Goal: Obtain resource: Obtain resource

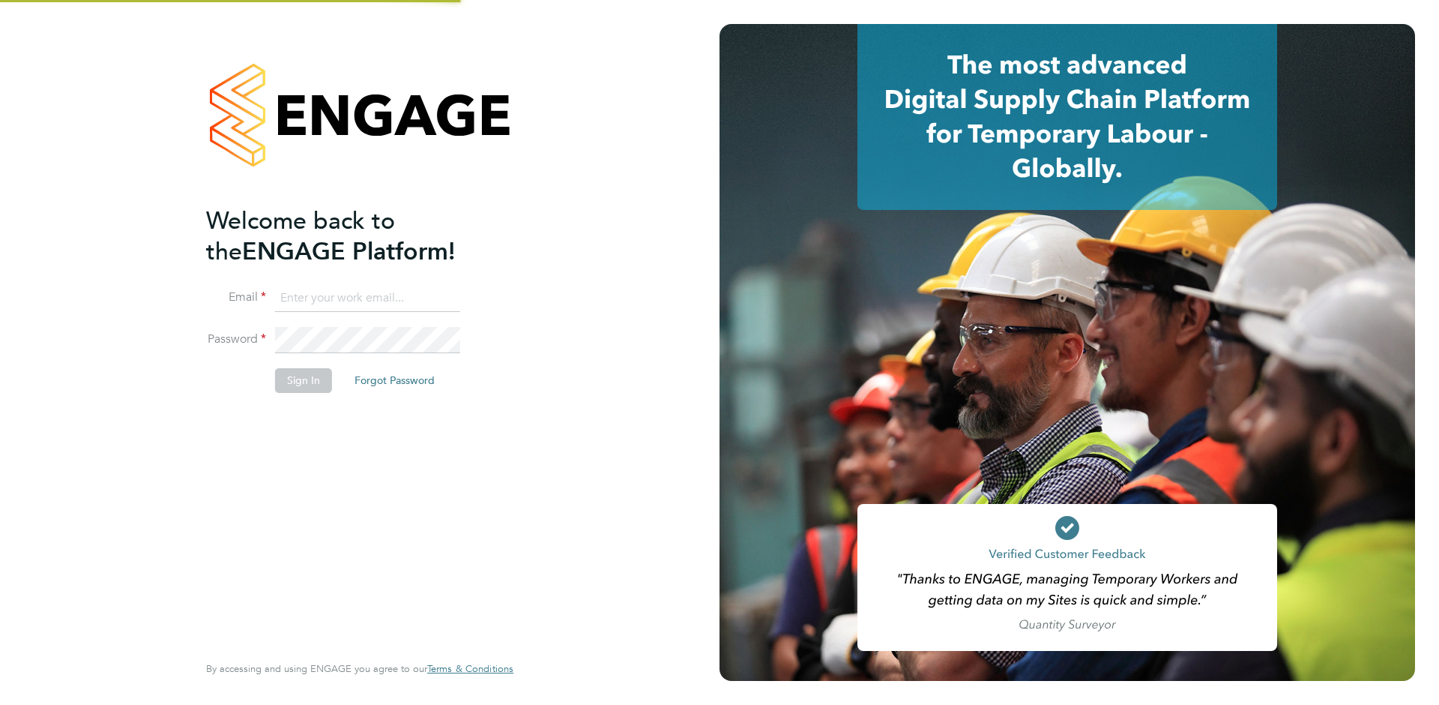
type input "supportuser4@engagetech.com"
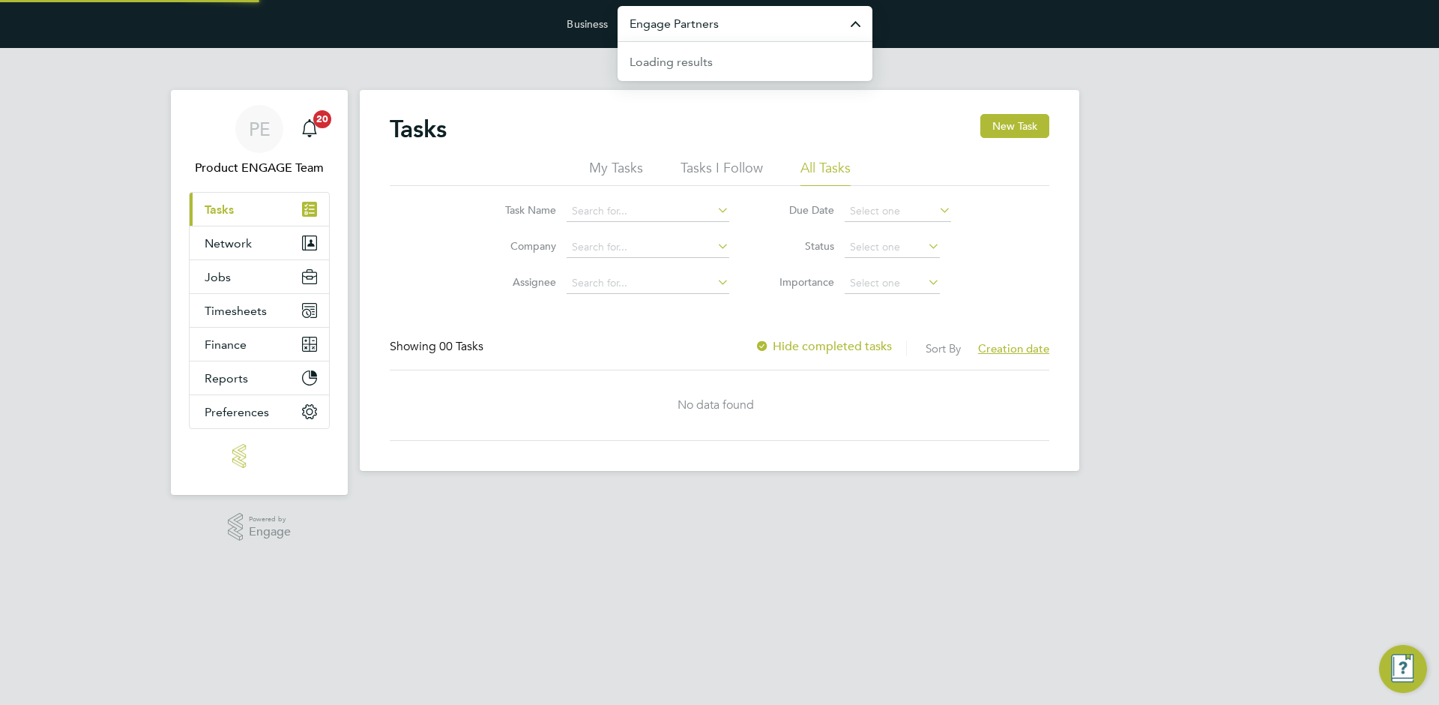
click at [708, 27] on input "Engage Partners" at bounding box center [745, 23] width 255 height 35
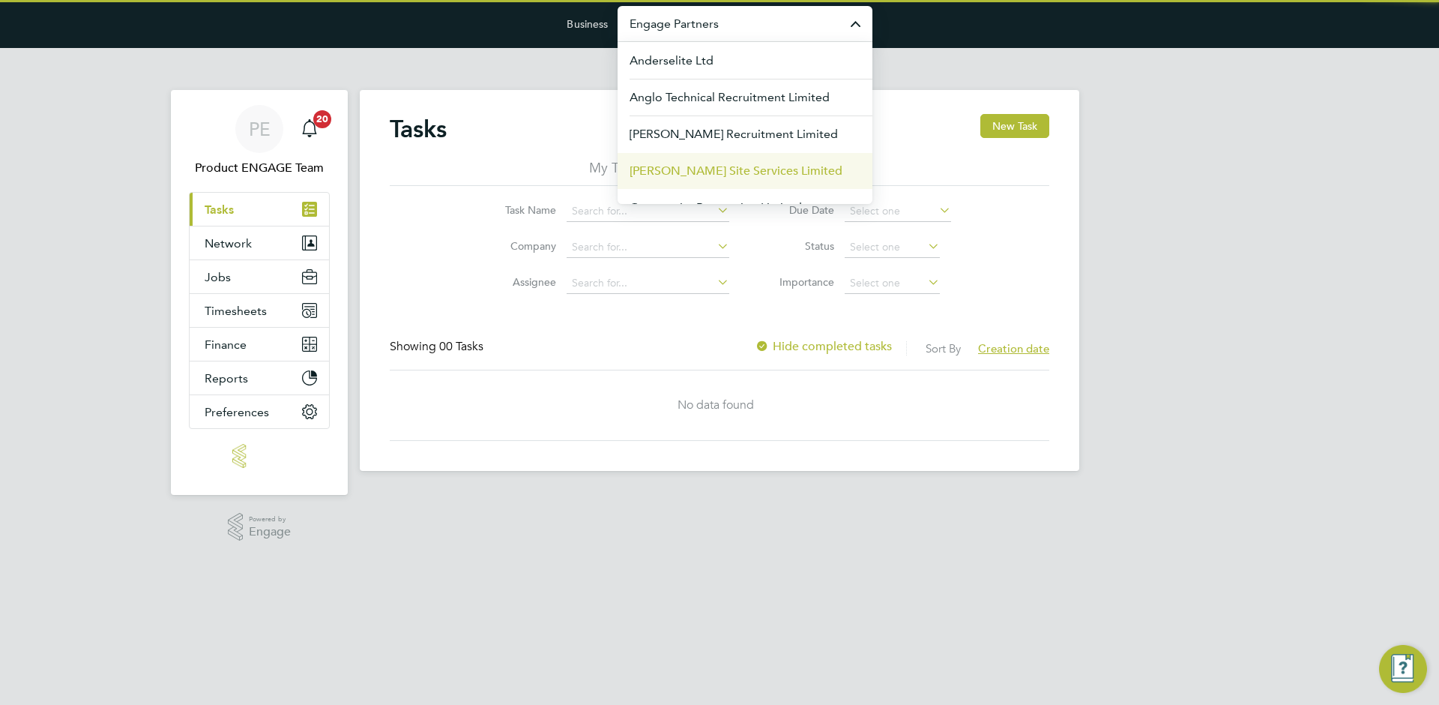
click at [689, 169] on span "[PERSON_NAME] Site Services Limited" at bounding box center [736, 171] width 213 height 18
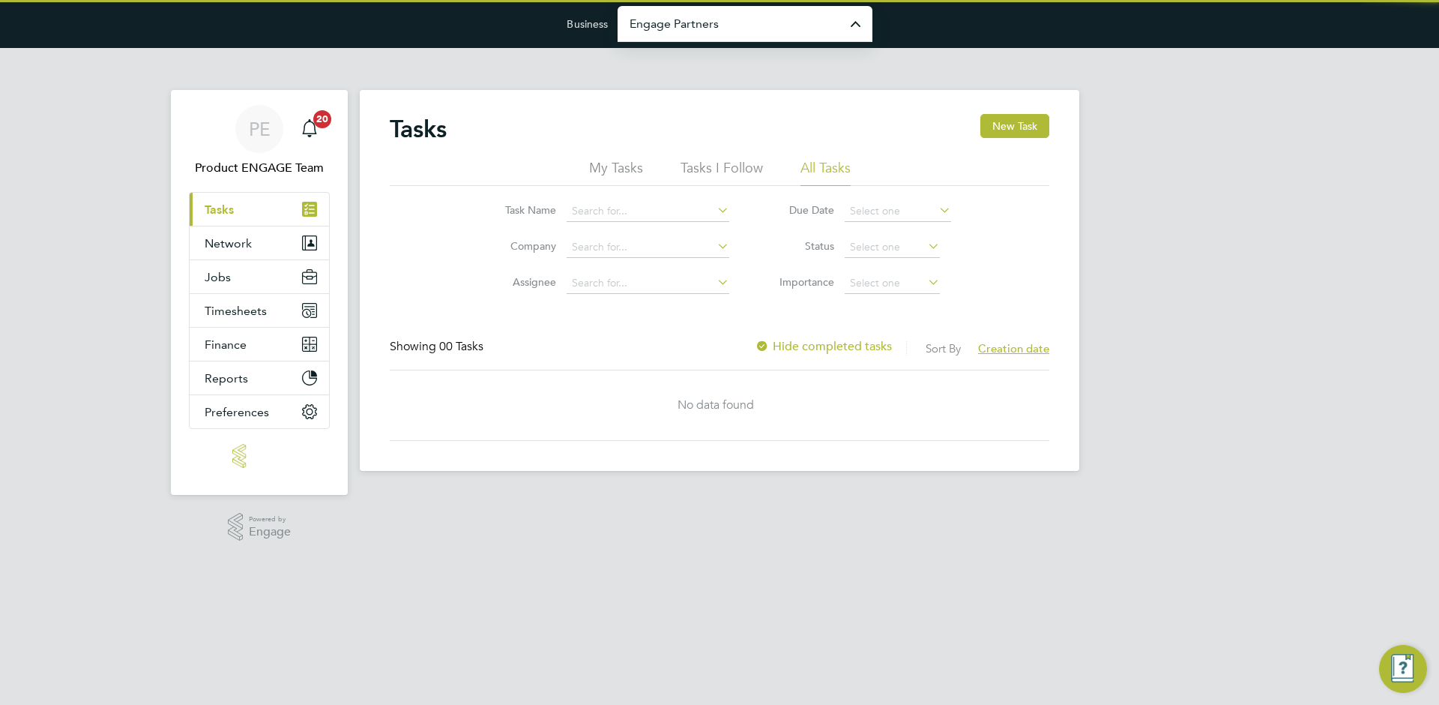
type input "[PERSON_NAME] Site Services Limited"
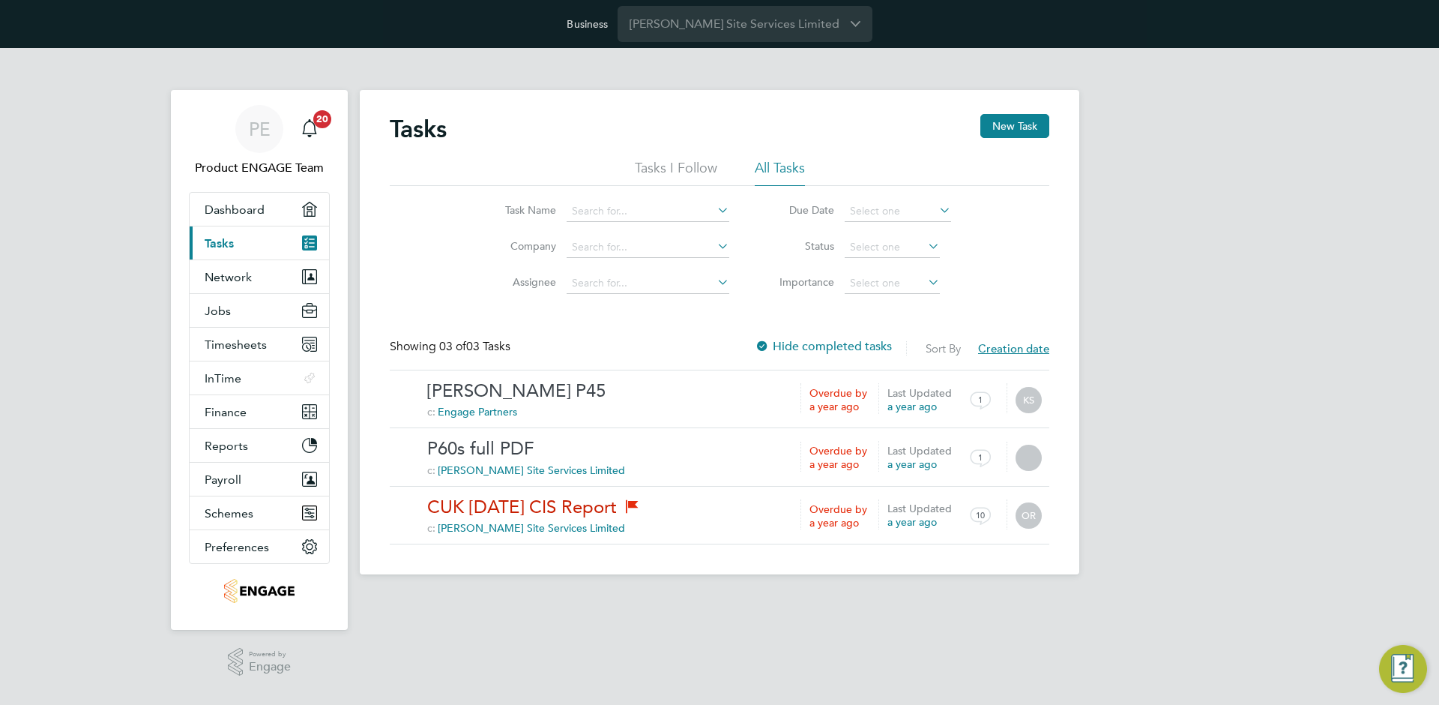
click at [271, 565] on app-nav-logo "Main navigation" at bounding box center [259, 591] width 141 height 54
click at [270, 559] on button "Preferences" at bounding box center [259, 546] width 139 height 33
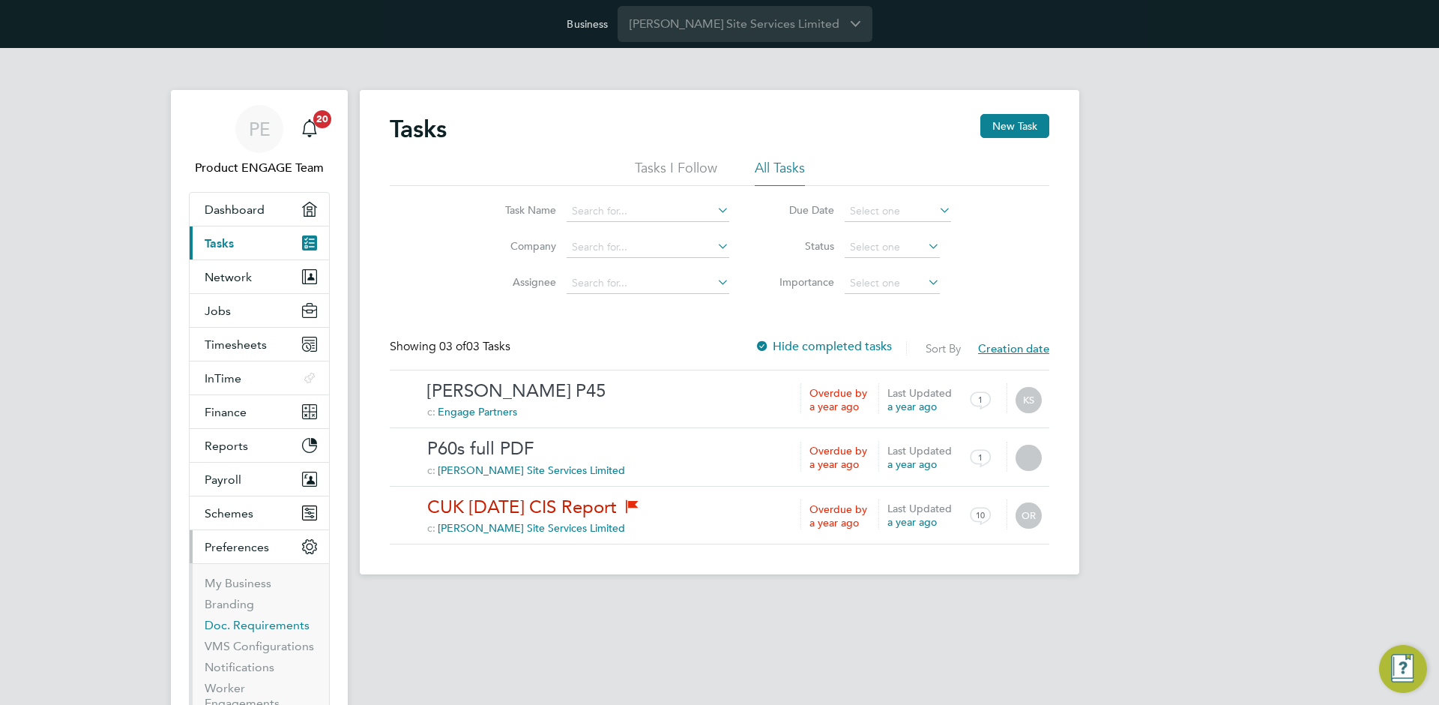
click at [253, 626] on link "Doc. Requirements" at bounding box center [257, 625] width 105 height 14
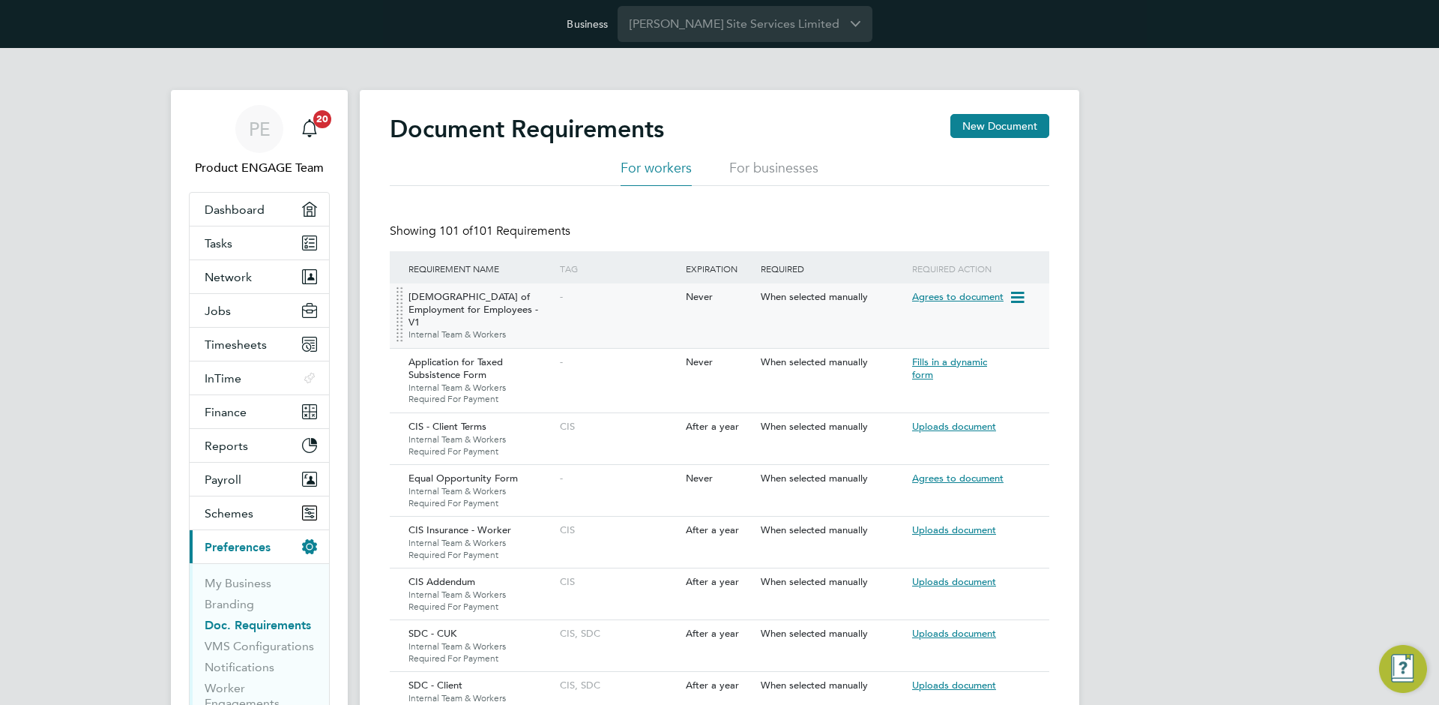
click at [1017, 301] on icon at bounding box center [1016, 298] width 15 height 18
click at [982, 371] on li "Preview Document" at bounding box center [963, 374] width 119 height 21
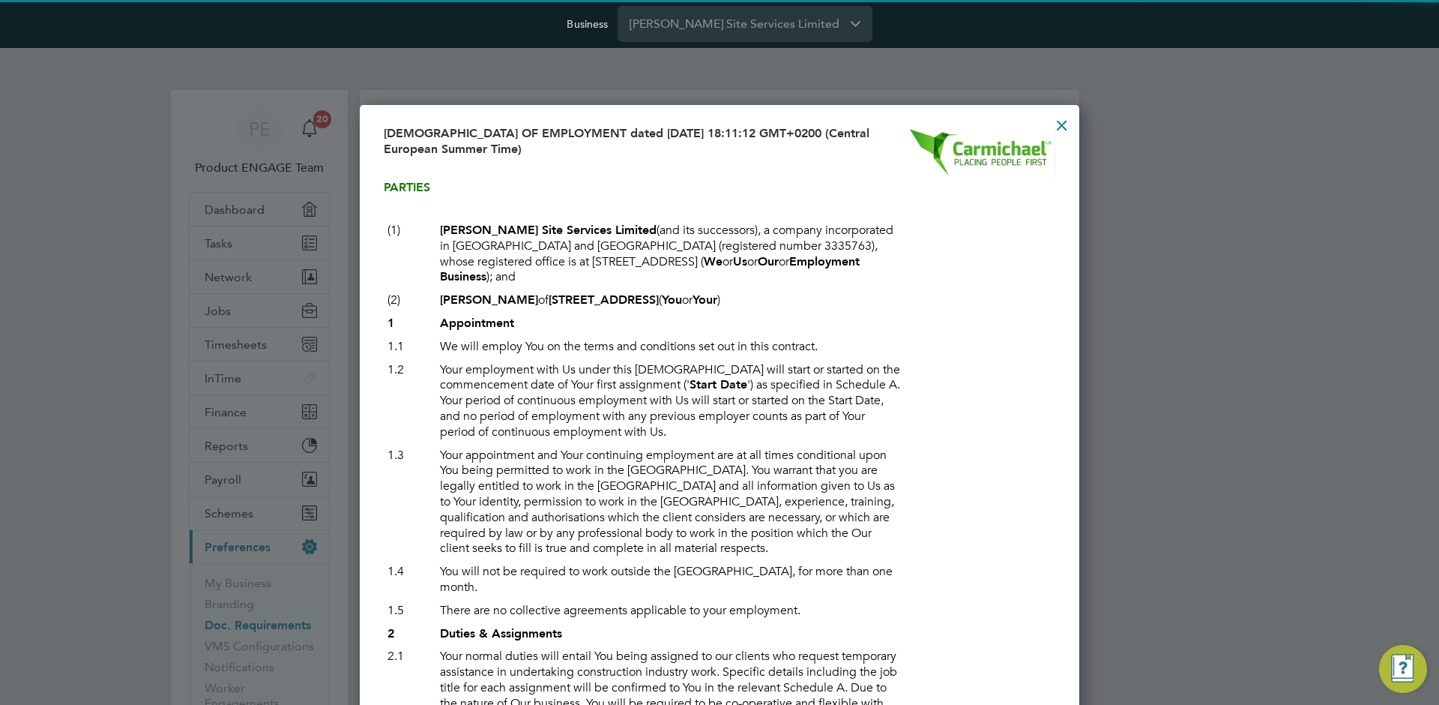
scroll to position [6483, 720]
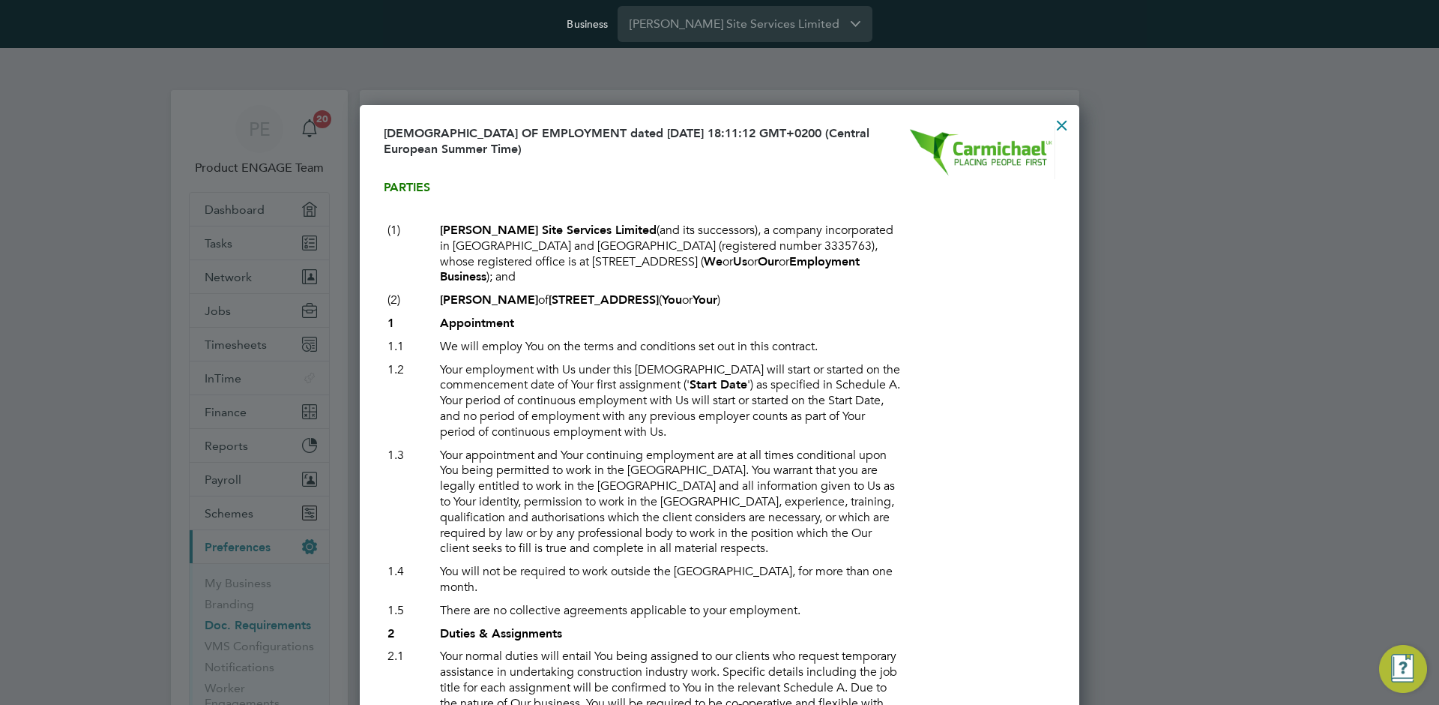
click at [1061, 124] on div at bounding box center [1062, 121] width 27 height 27
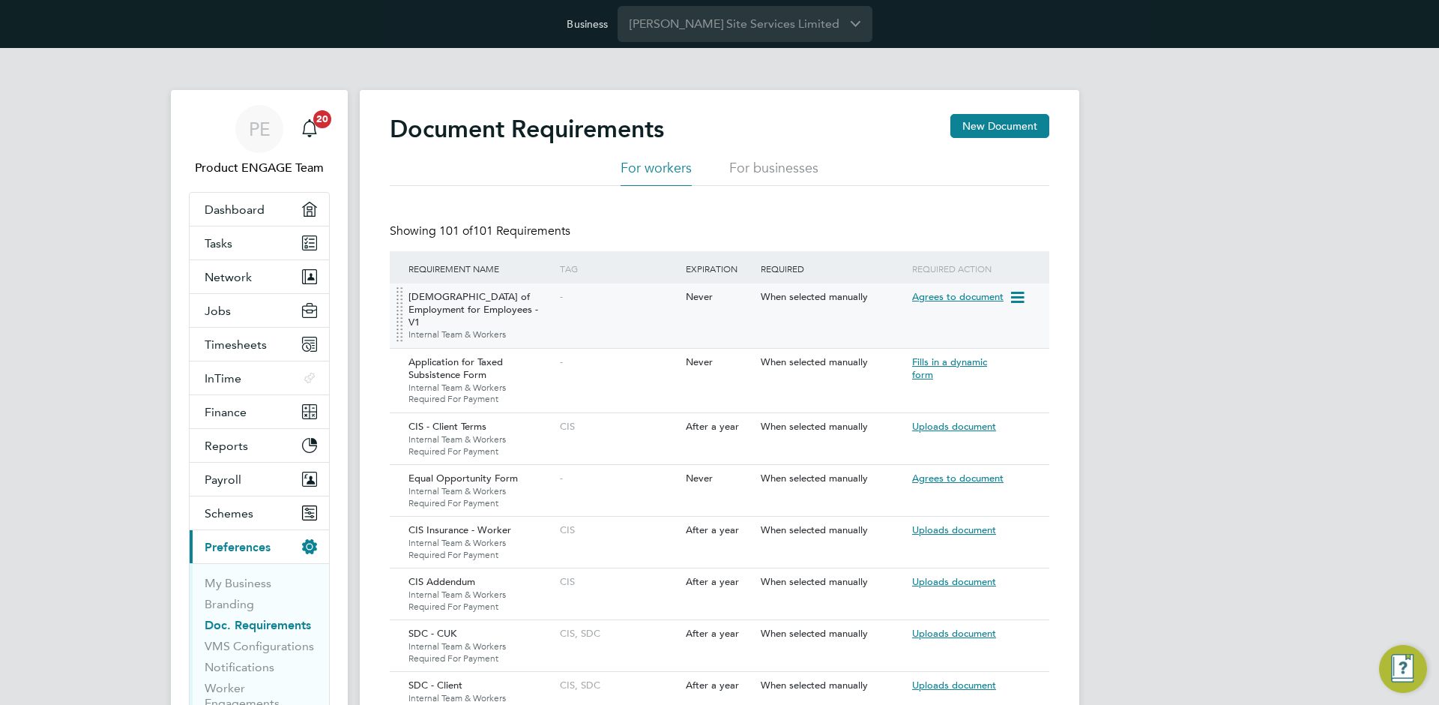
click at [1021, 300] on icon at bounding box center [1016, 298] width 15 height 18
click at [977, 370] on li "Preview Document" at bounding box center [963, 374] width 119 height 21
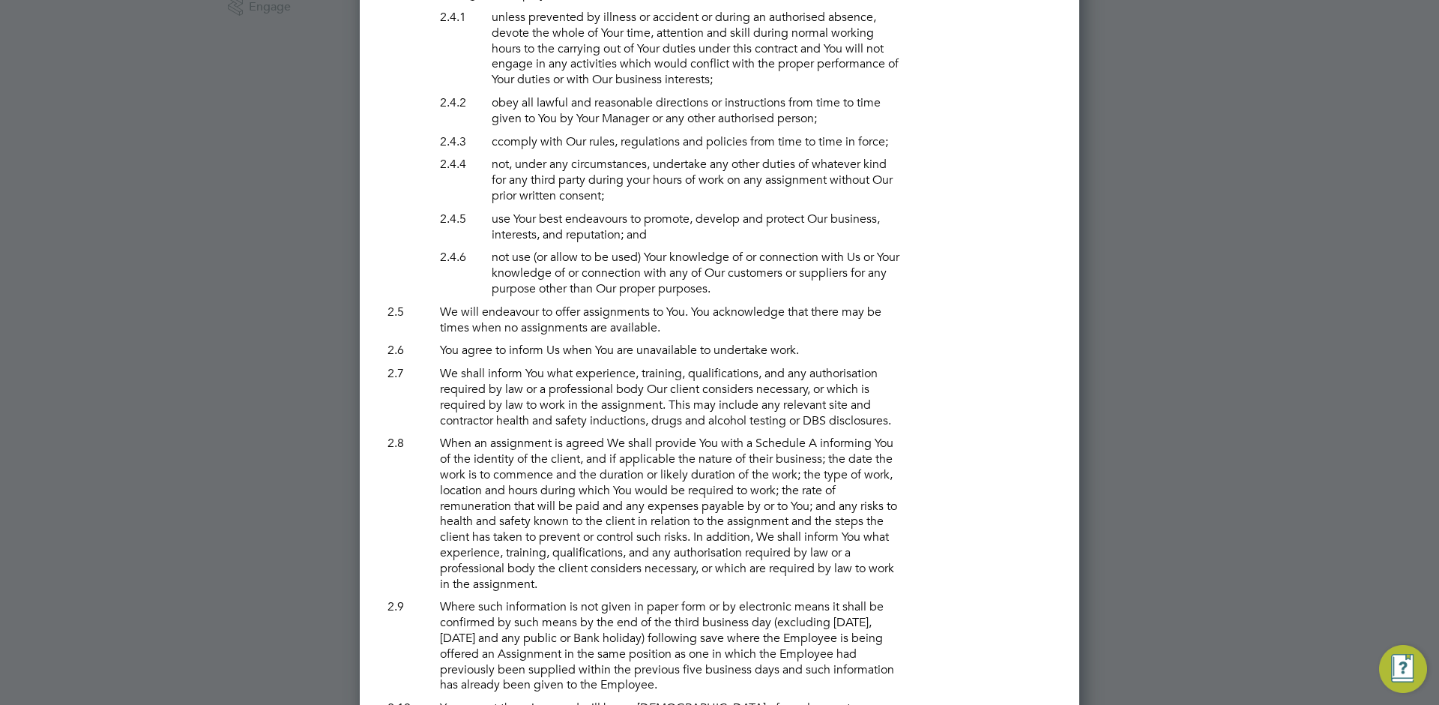
scroll to position [5985, 0]
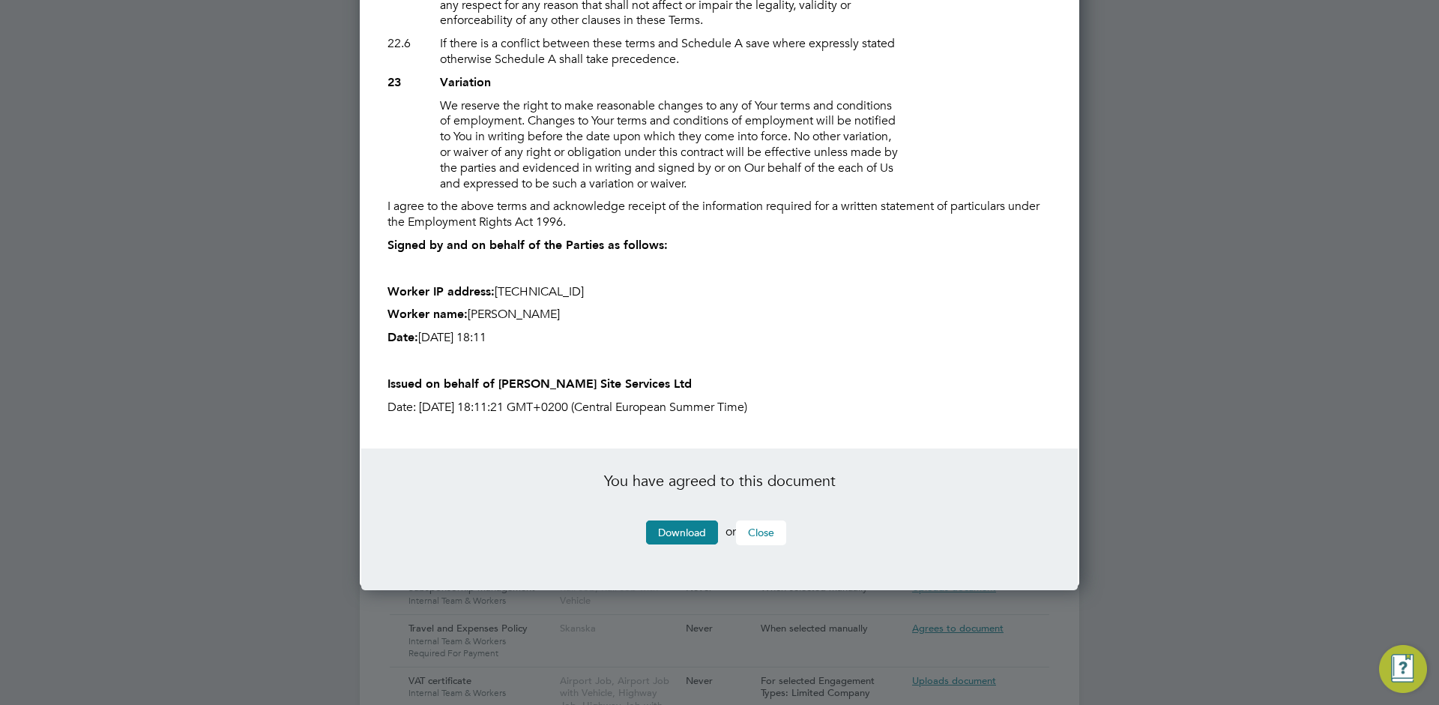
click at [775, 544] on button "Close" at bounding box center [761, 532] width 50 height 24
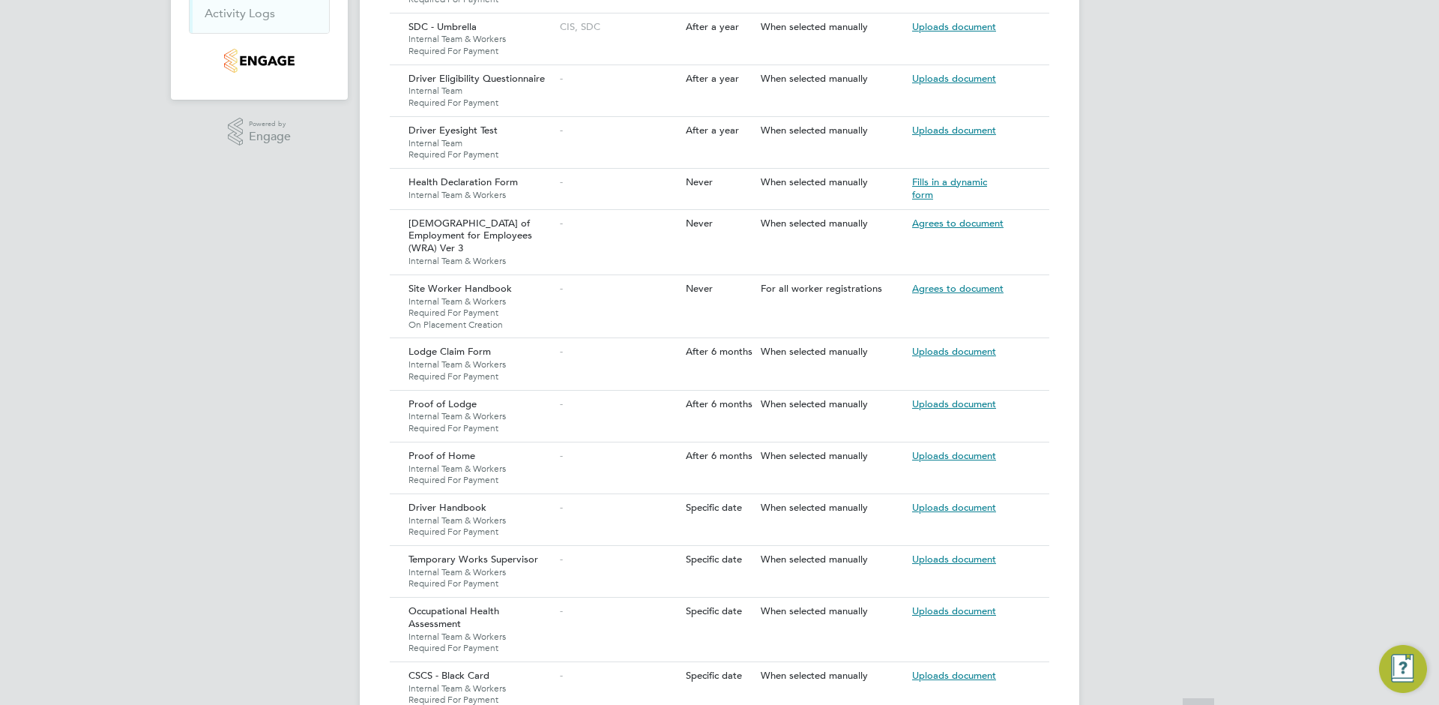
scroll to position [0, 0]
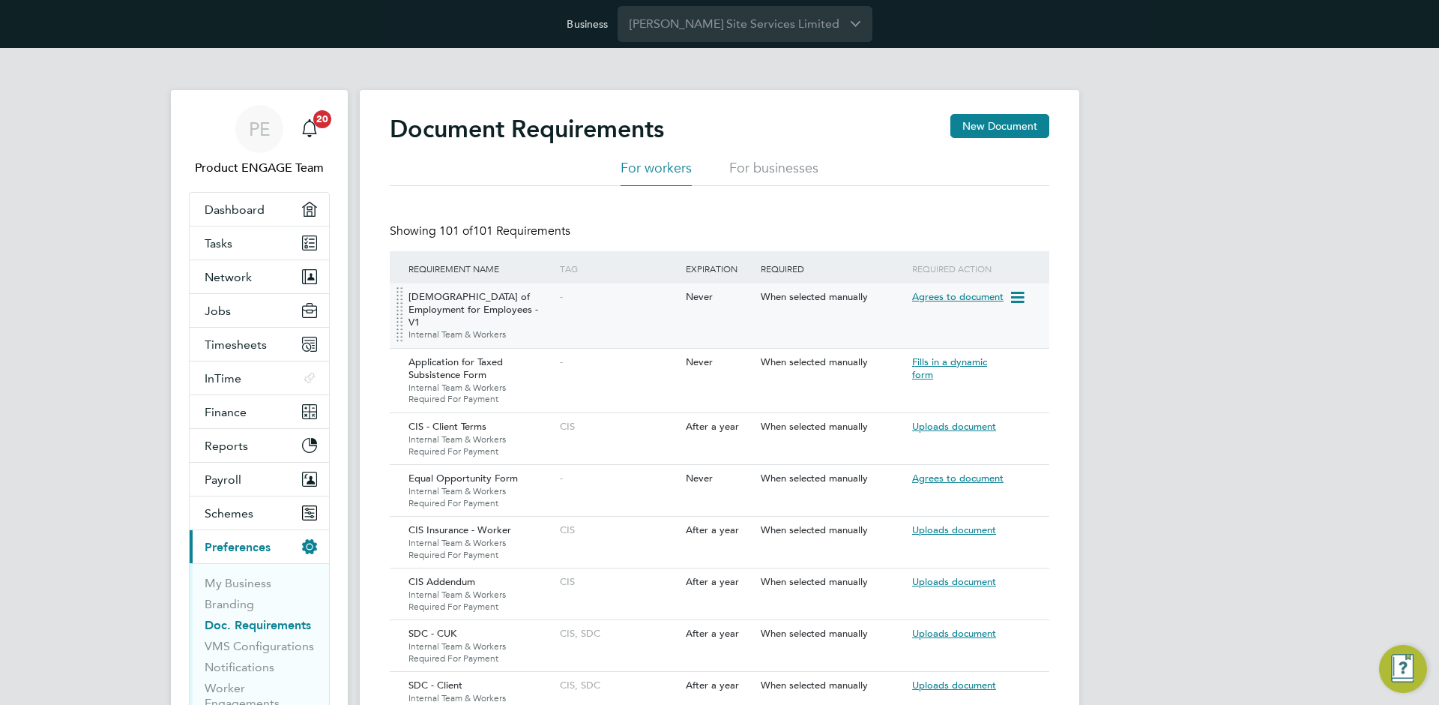
click at [1022, 293] on icon at bounding box center [1016, 298] width 15 height 18
click at [976, 331] on li "Download Document" at bounding box center [963, 332] width 119 height 21
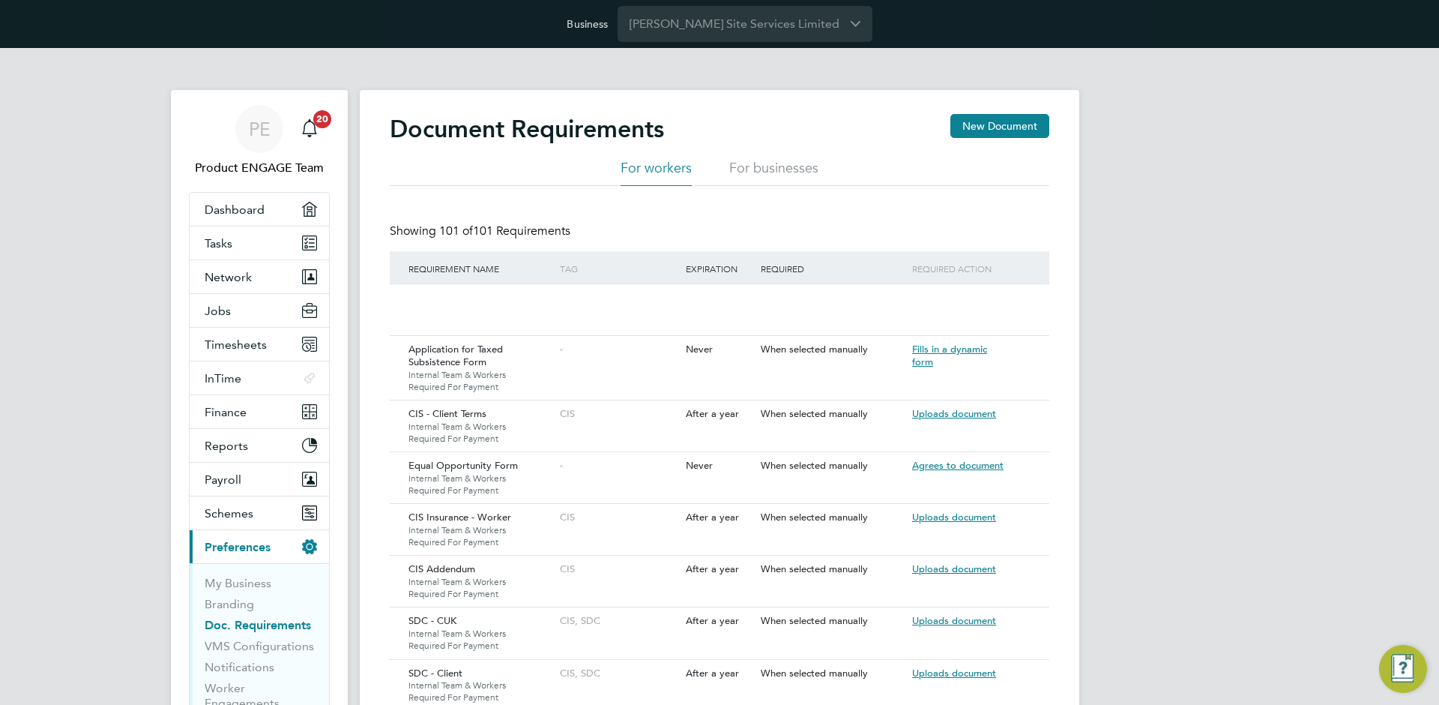
drag, startPoint x: 401, startPoint y: 291, endPoint x: 469, endPoint y: 304, distance: 68.7
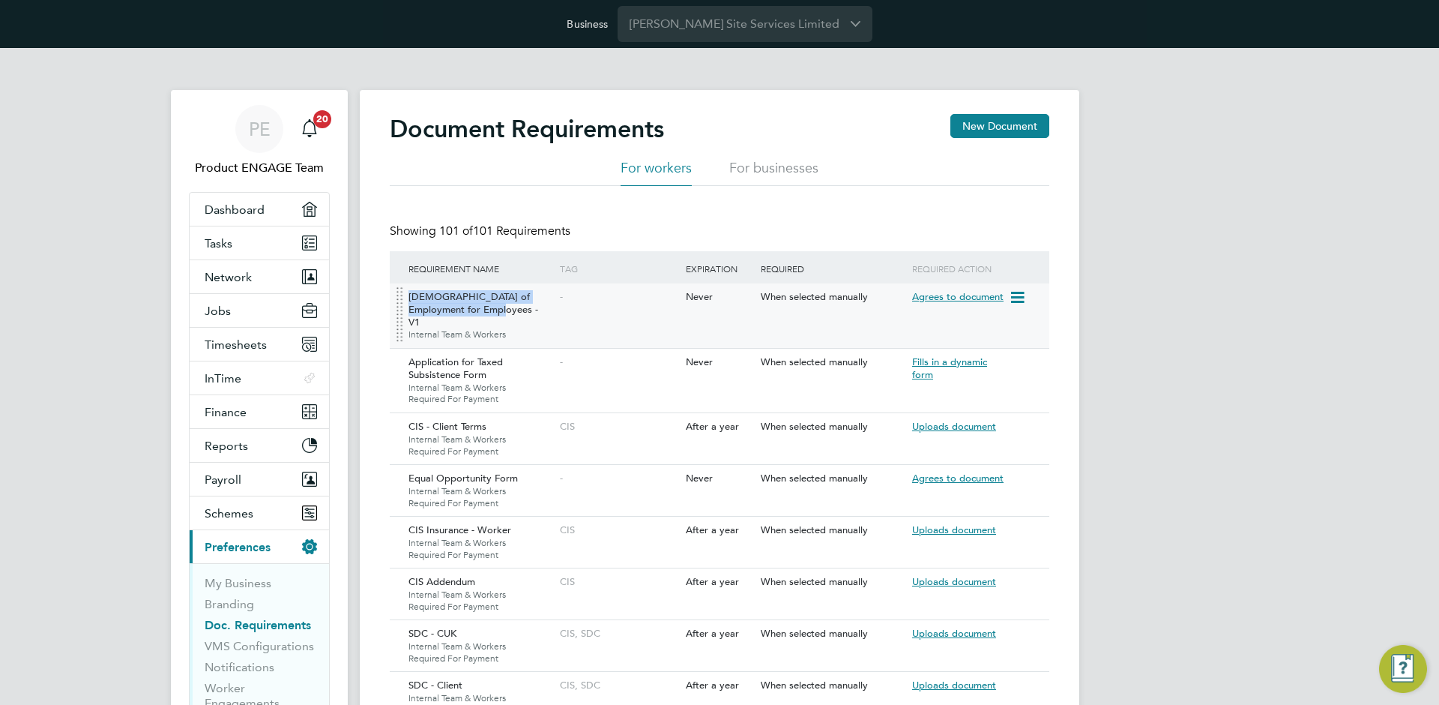
drag, startPoint x: 477, startPoint y: 312, endPoint x: 410, endPoint y: 301, distance: 67.7
click at [410, 301] on div "[DEMOGRAPHIC_DATA] of Employment for Employees - V1 Internal Team & Workers" at bounding box center [480, 315] width 151 height 64
copy div "[DEMOGRAPHIC_DATA] of Employment for Employees - V1"
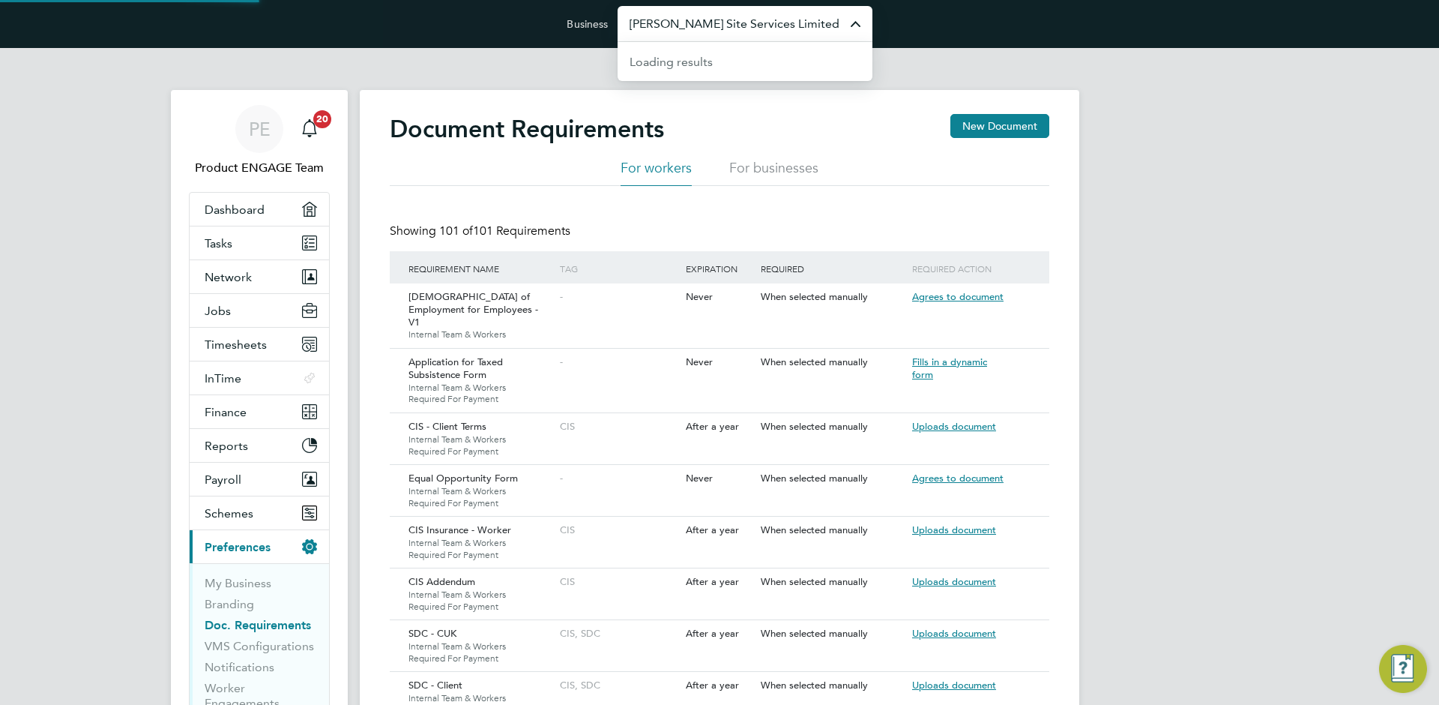
click at [727, 36] on input "[PERSON_NAME] Site Services Limited" at bounding box center [745, 23] width 255 height 35
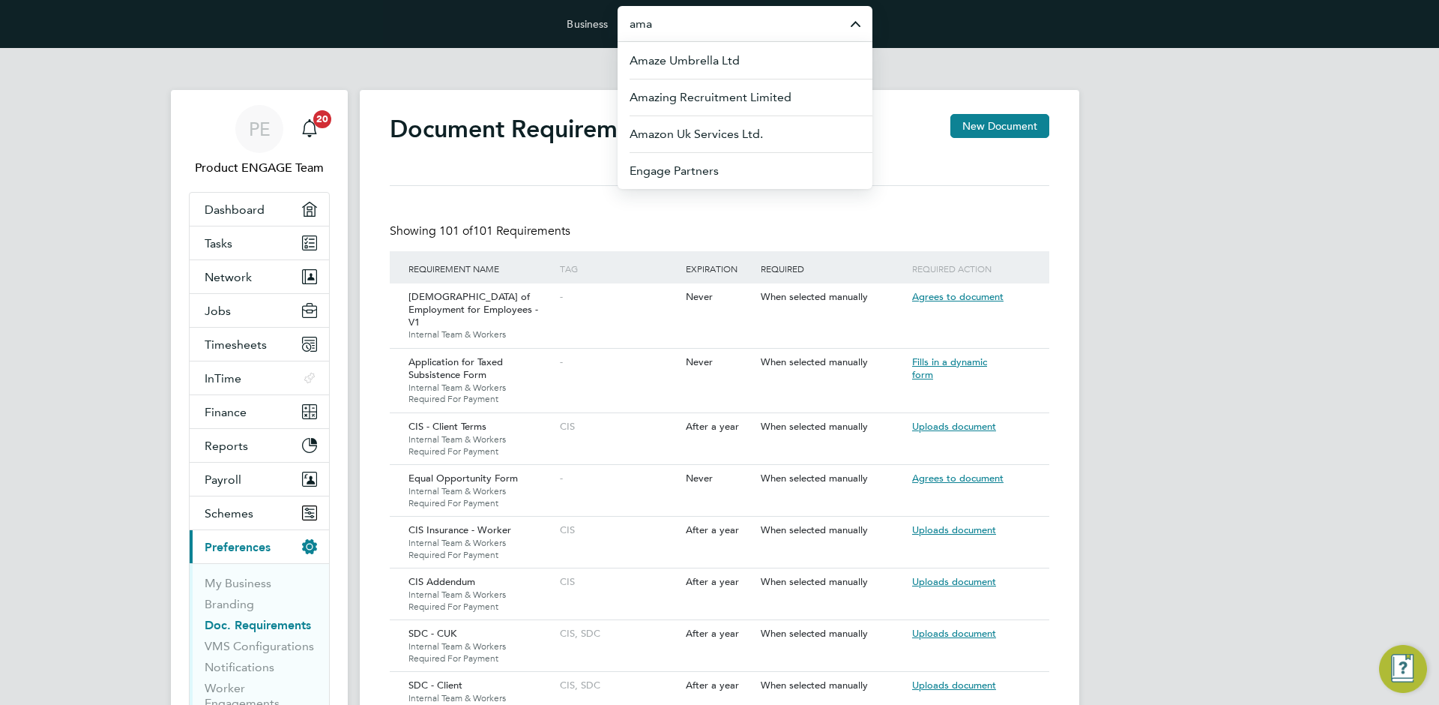
type input "ama"
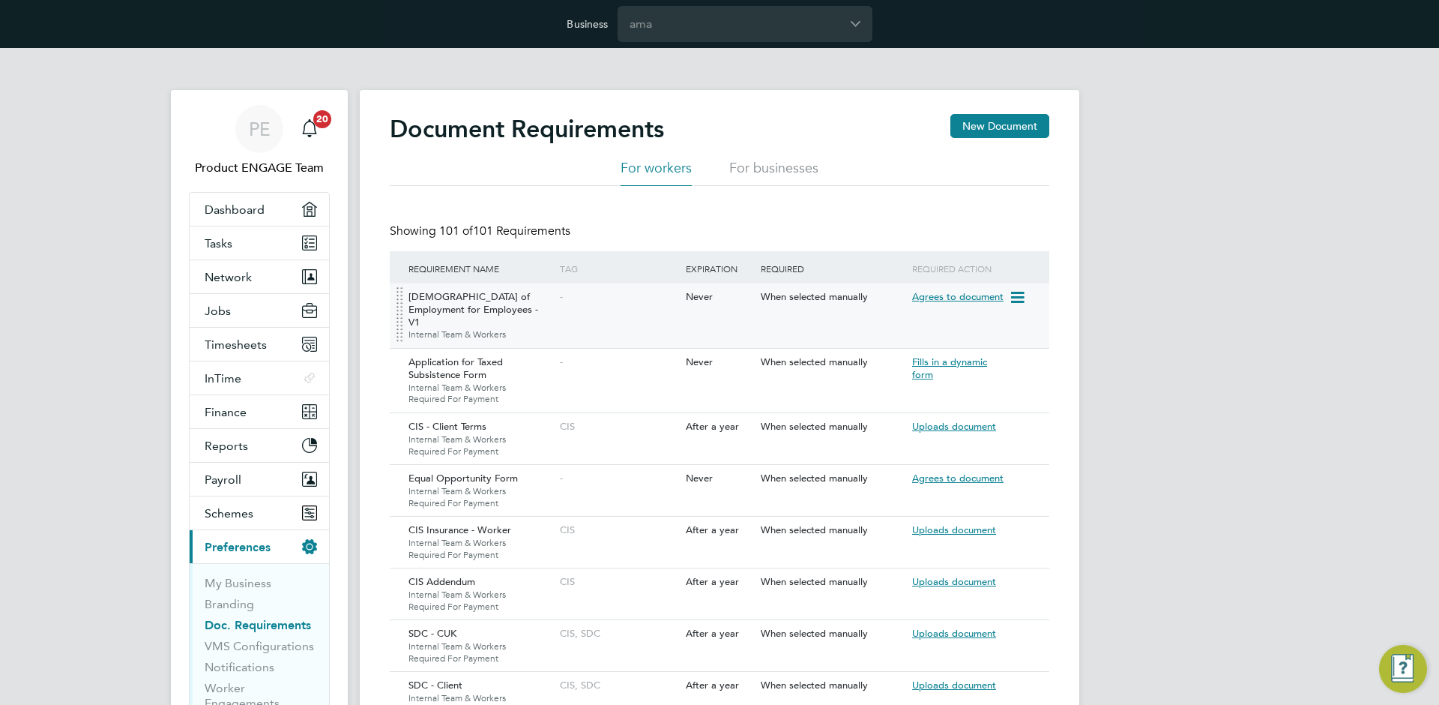
click at [1019, 299] on icon at bounding box center [1016, 298] width 15 height 18
click at [972, 378] on li "Preview Document" at bounding box center [963, 374] width 119 height 21
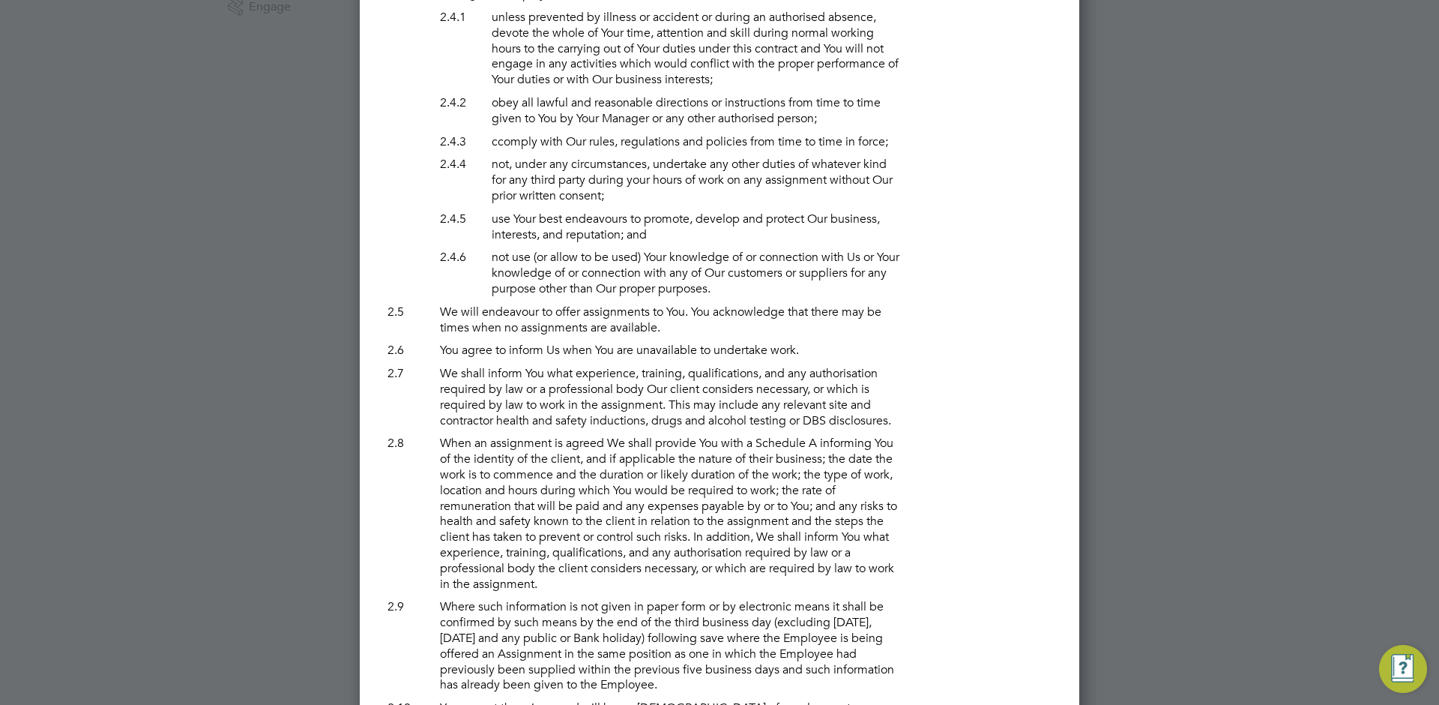
scroll to position [5985, 0]
